Goal: Feedback & Contribution: Submit feedback/report problem

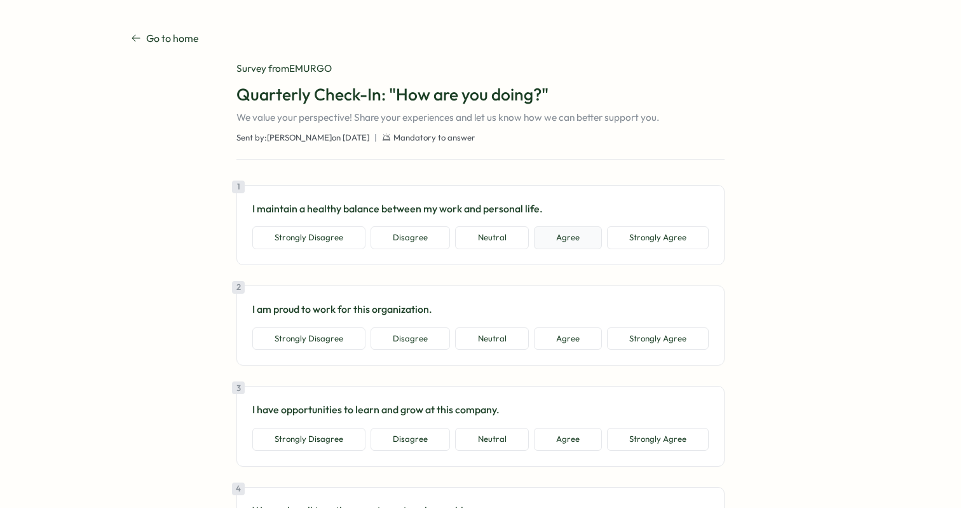
click at [573, 236] on button "Agree" at bounding box center [568, 237] width 68 height 23
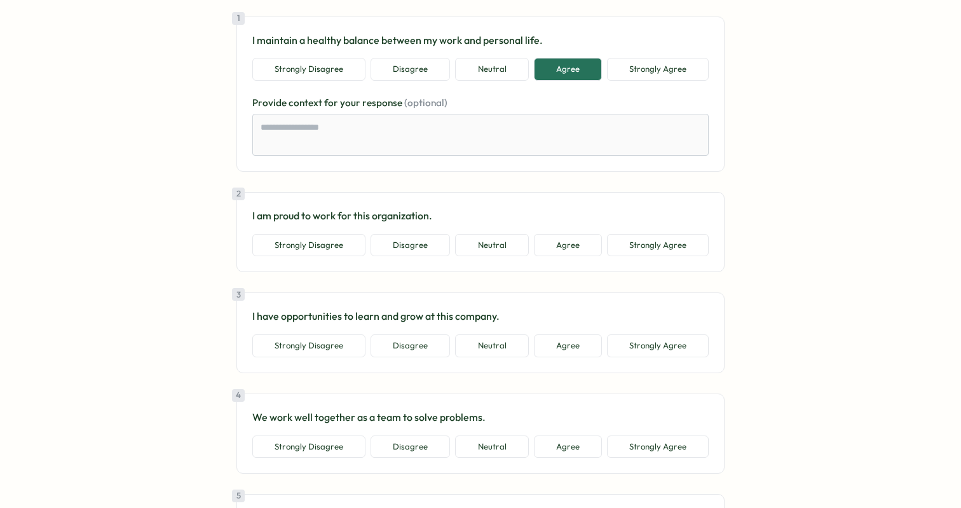
scroll to position [196, 0]
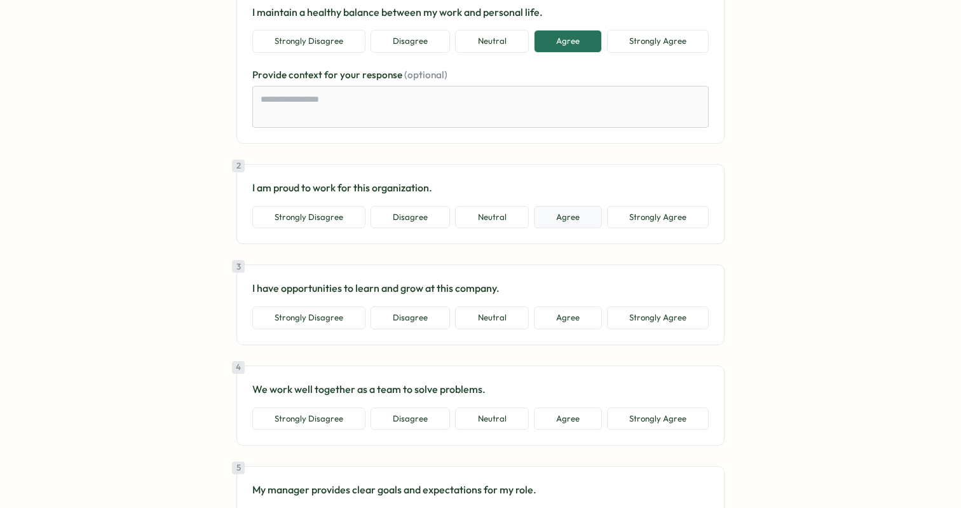
click at [559, 221] on button "Agree" at bounding box center [568, 217] width 68 height 23
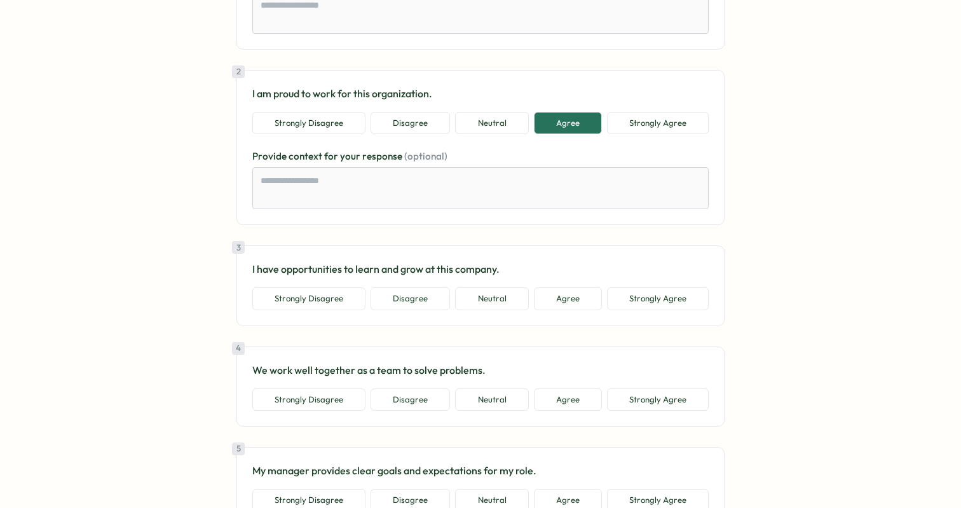
scroll to position [350, 0]
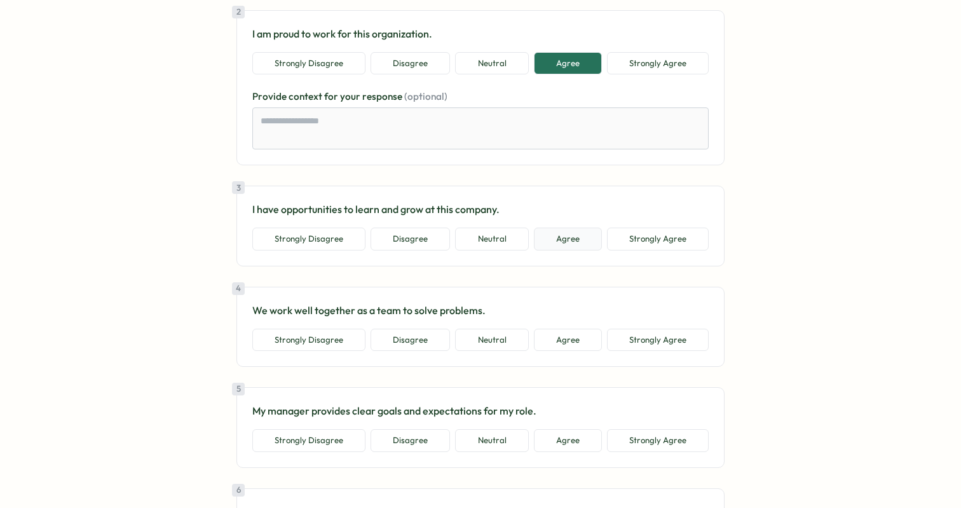
click at [557, 250] on button "Agree" at bounding box center [568, 239] width 68 height 23
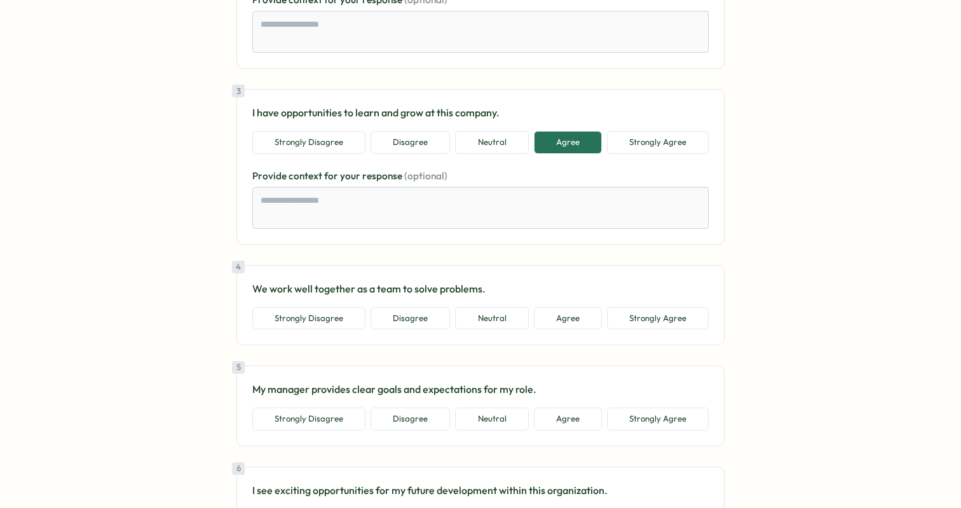
scroll to position [542, 0]
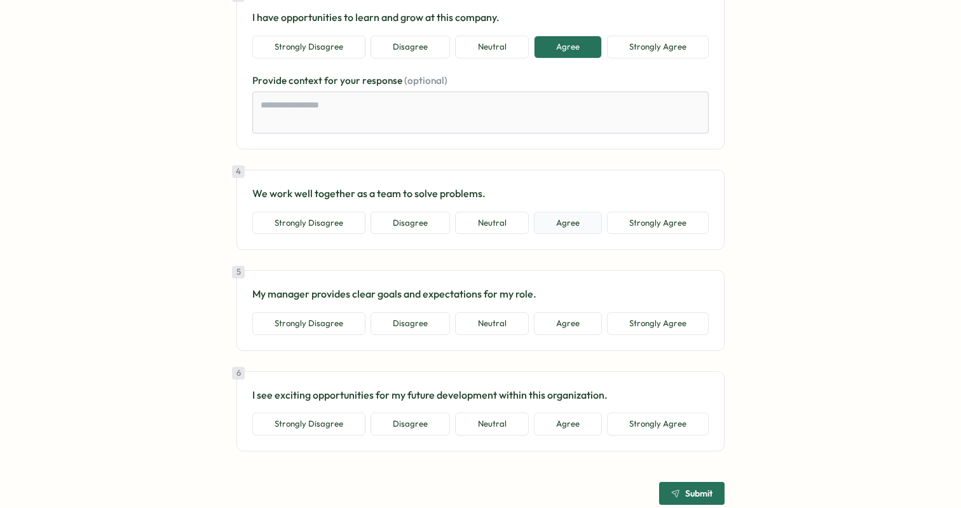
click at [549, 226] on button "Agree" at bounding box center [568, 223] width 68 height 23
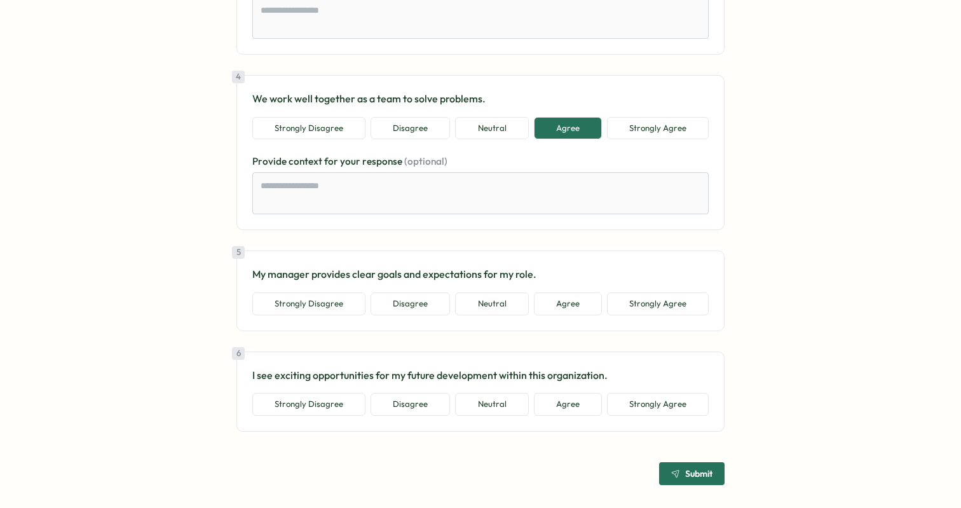
scroll to position [644, 0]
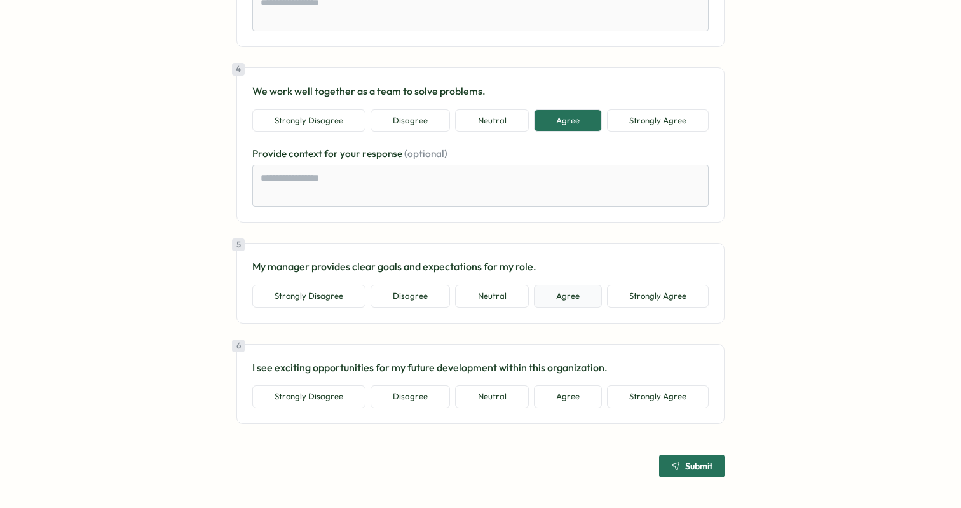
click at [575, 293] on button "Agree" at bounding box center [568, 296] width 68 height 23
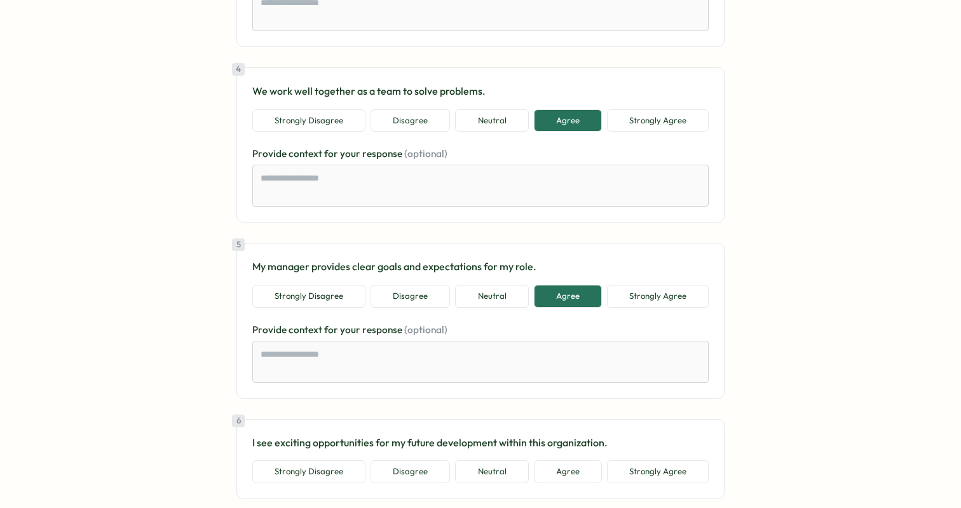
scroll to position [719, 0]
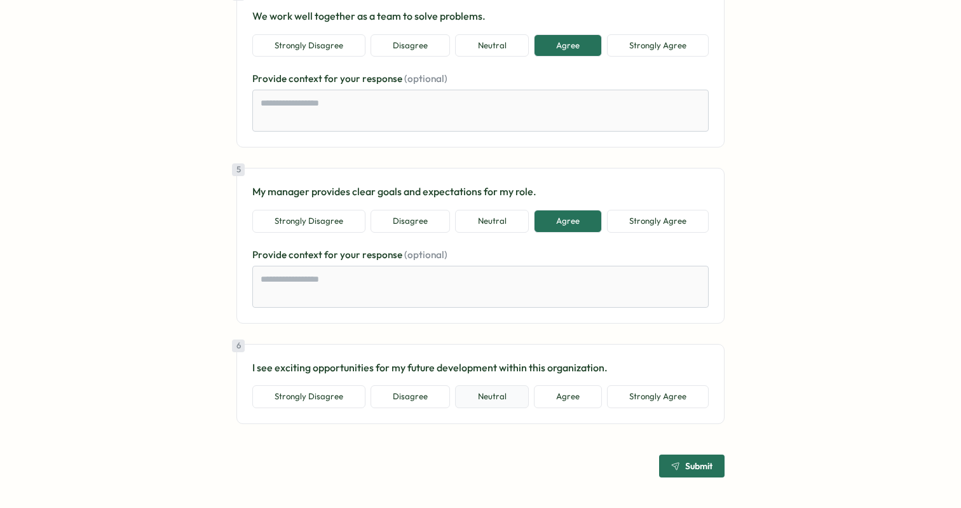
click at [492, 397] on button "Neutral" at bounding box center [491, 396] width 73 height 23
type textarea "*"
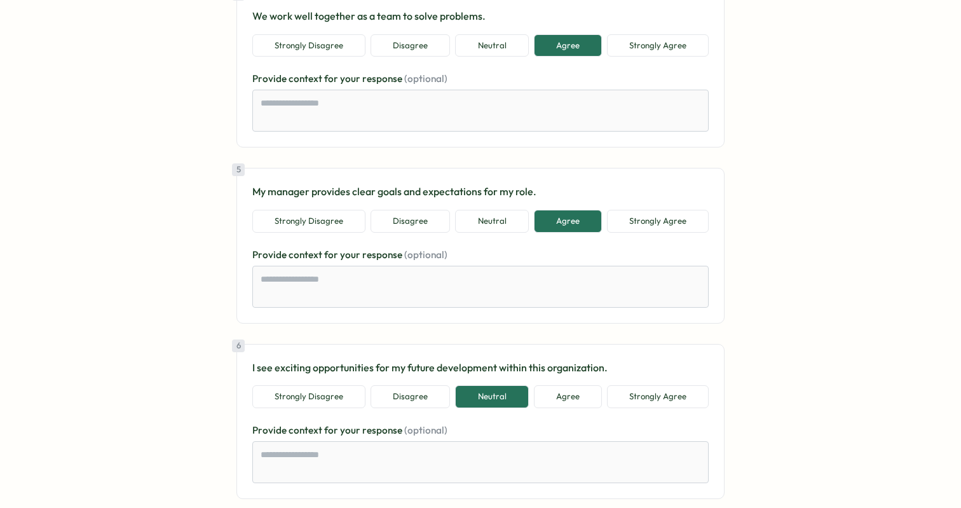
scroll to position [794, 0]
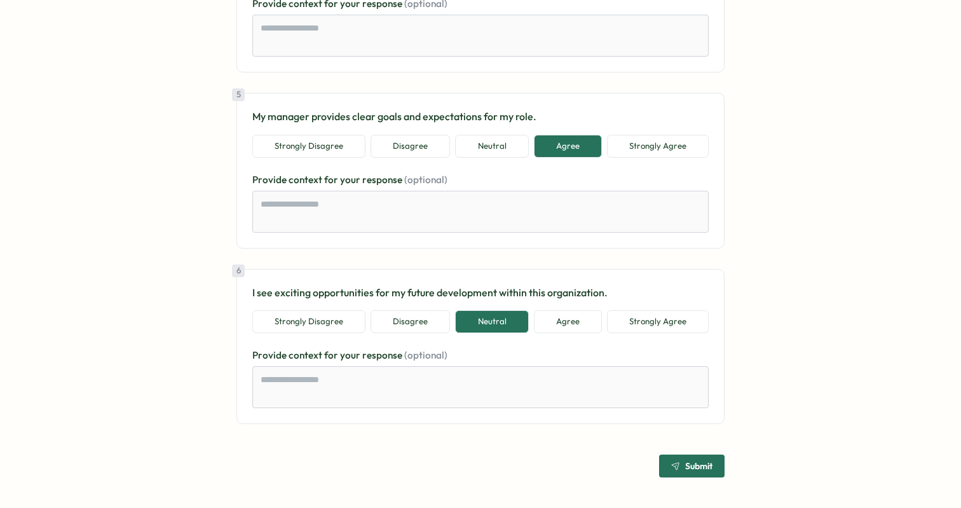
click at [691, 467] on span "Submit" at bounding box center [698, 465] width 27 height 9
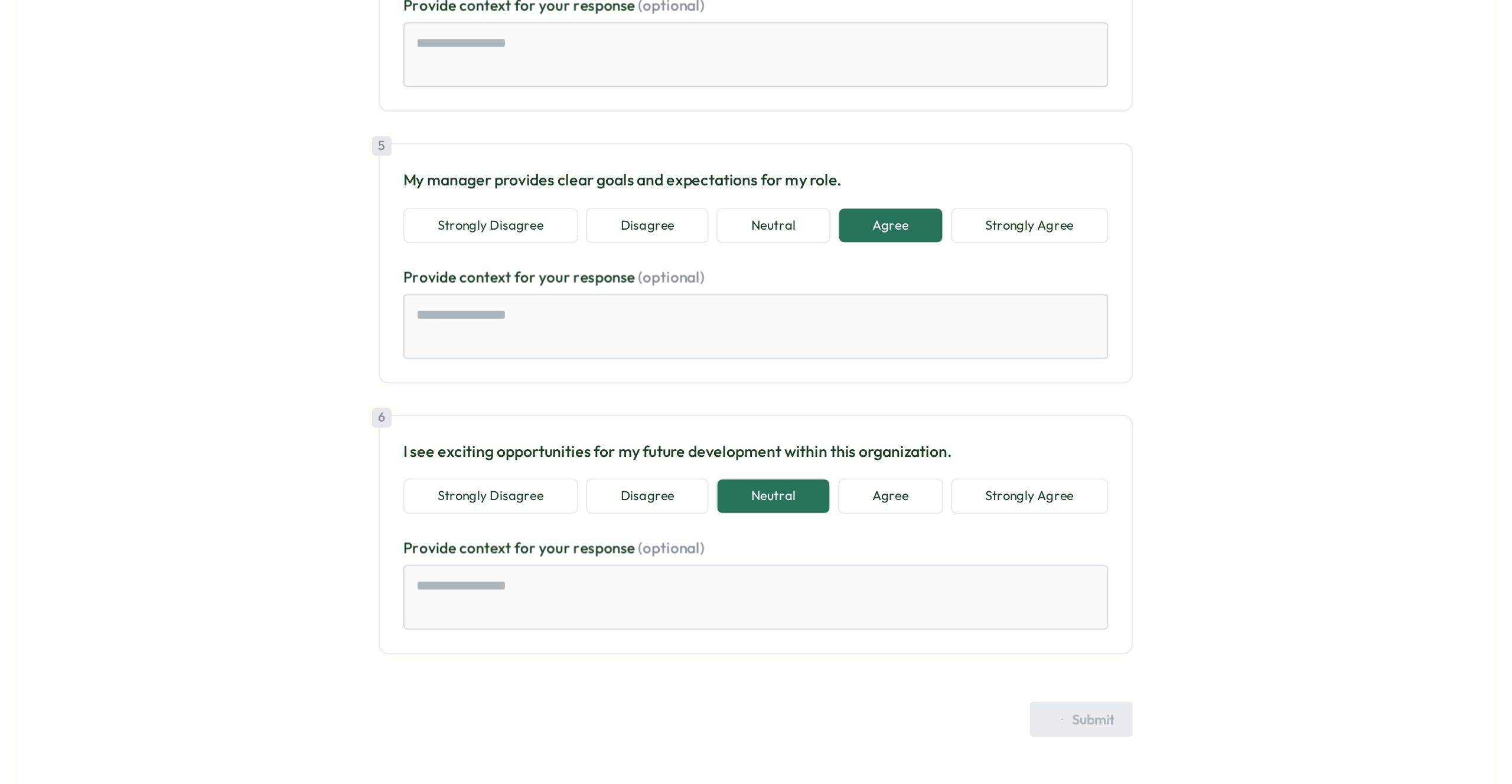
scroll to position [0, 0]
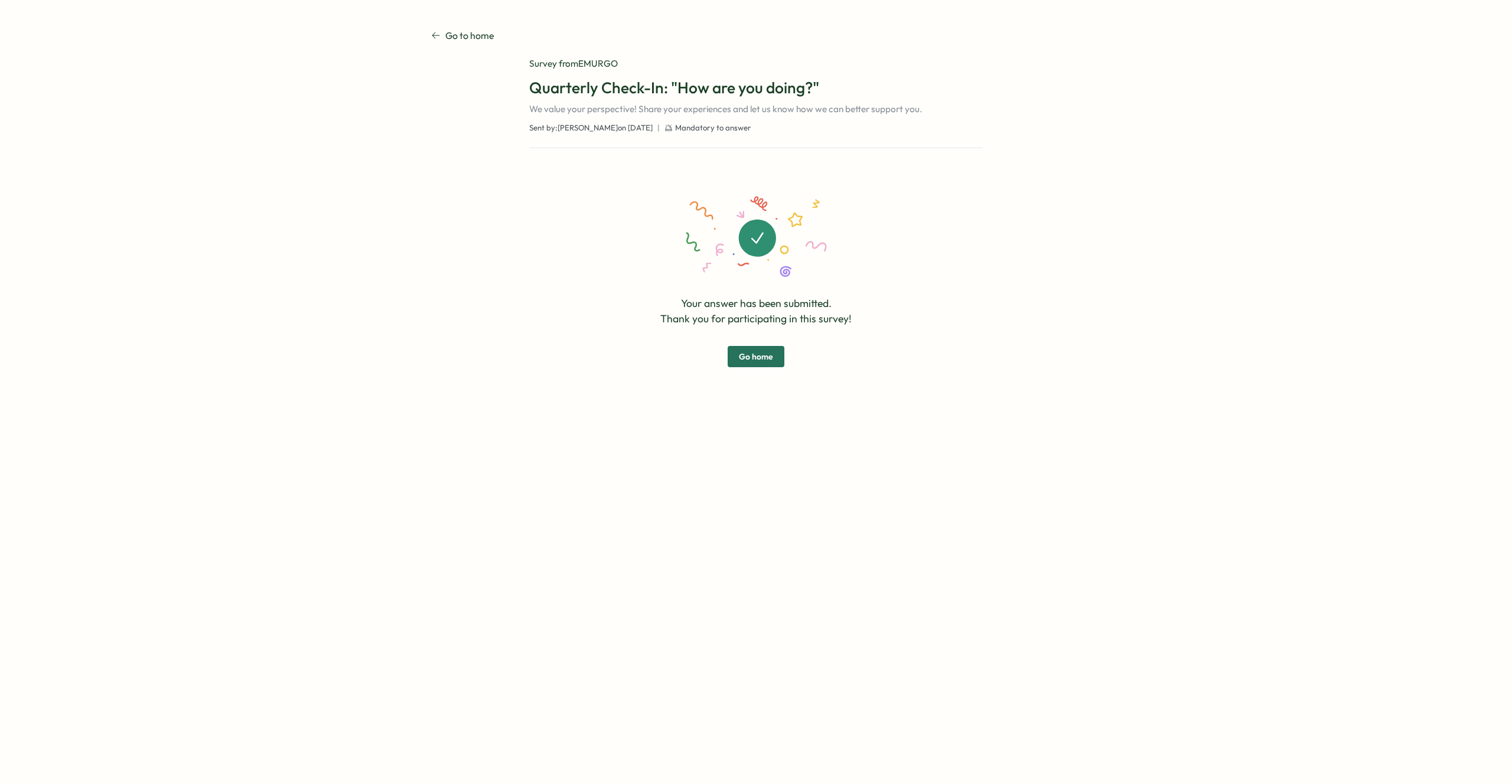
click at [759, 347] on span "Go home" at bounding box center [756, 357] width 34 height 20
